Goal: Task Accomplishment & Management: Manage account settings

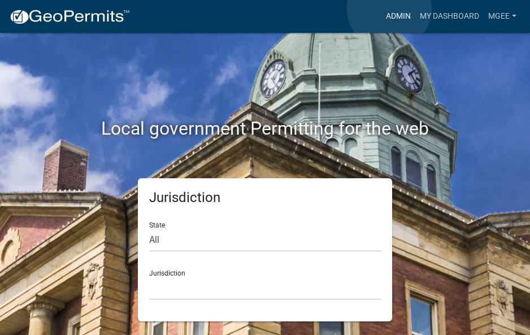
click at [390, 8] on link "Admin" at bounding box center [399, 16] width 34 height 21
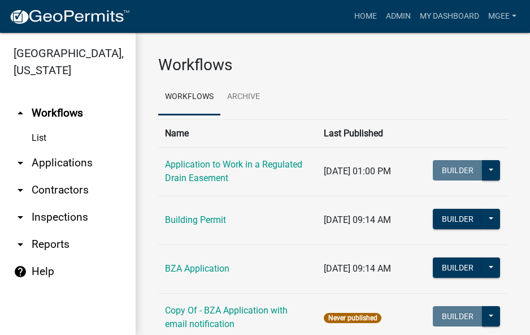
click at [53, 149] on link "arrow_drop_down Applications" at bounding box center [68, 162] width 136 height 27
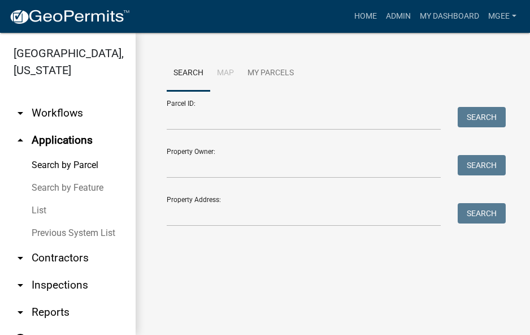
click at [181, 202] on div "Property Address: Search" at bounding box center [333, 206] width 332 height 39
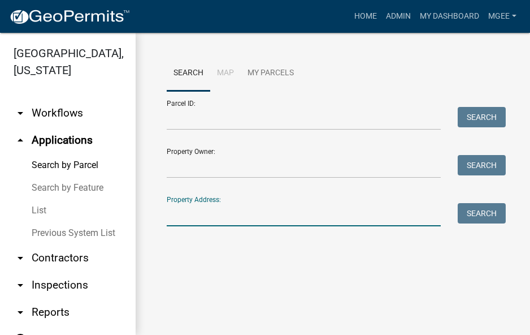
click at [220, 212] on input "Property Address:" at bounding box center [304, 214] width 274 height 23
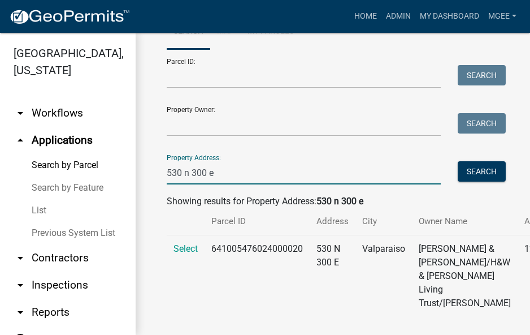
scroll to position [83, 0]
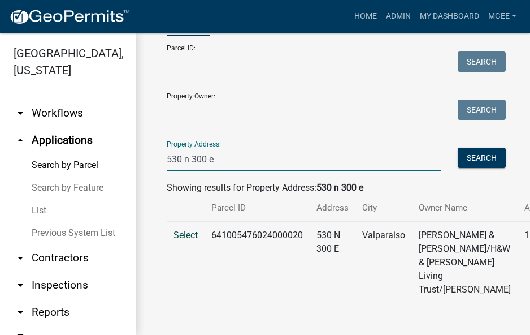
type input "530 n 300 e"
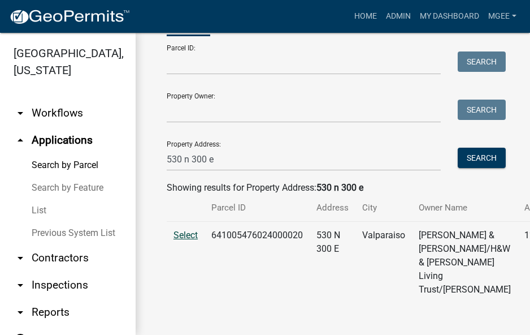
click at [188, 230] on span "Select" at bounding box center [186, 235] width 24 height 11
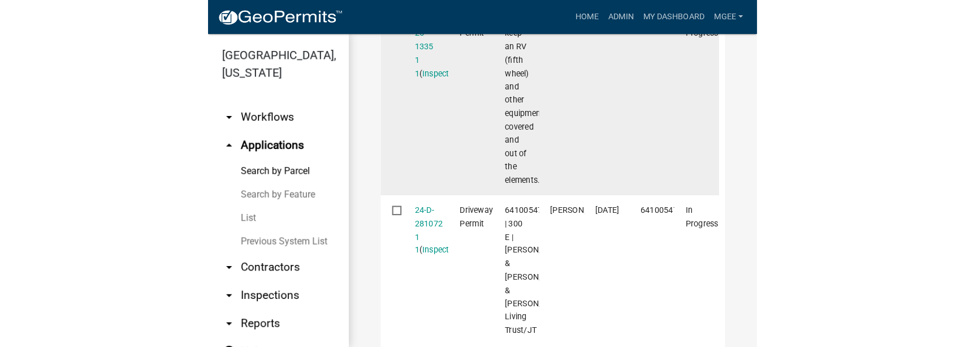
scroll to position [384, 0]
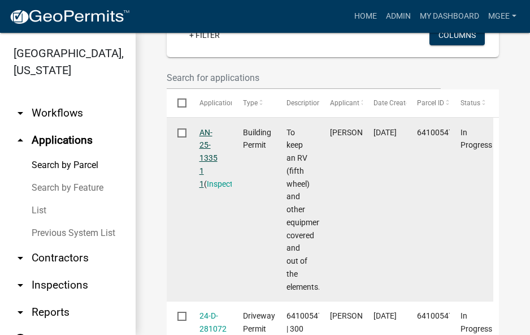
click at [206, 171] on link "AN-25-1335 1 1" at bounding box center [209, 158] width 18 height 60
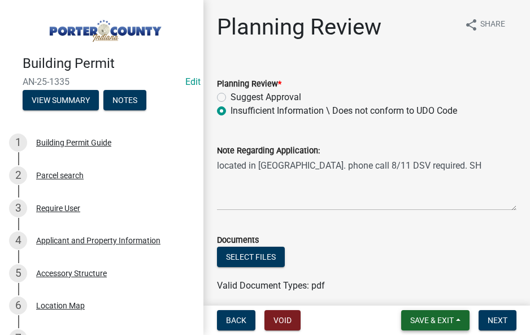
click at [434, 322] on span "Save & Exit" at bounding box center [432, 319] width 44 height 9
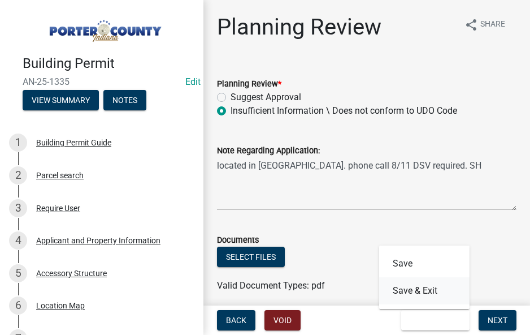
click at [433, 292] on button "Save & Exit" at bounding box center [424, 290] width 90 height 27
